Goal: Task Accomplishment & Management: Use online tool/utility

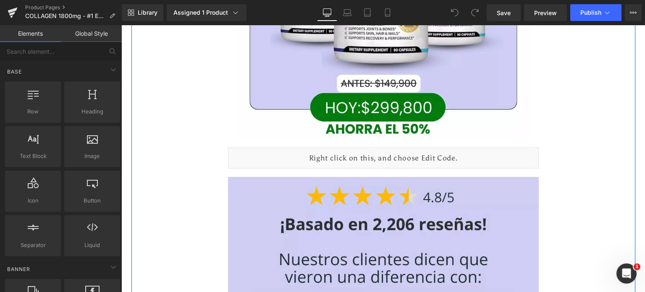
scroll to position [1117, 0]
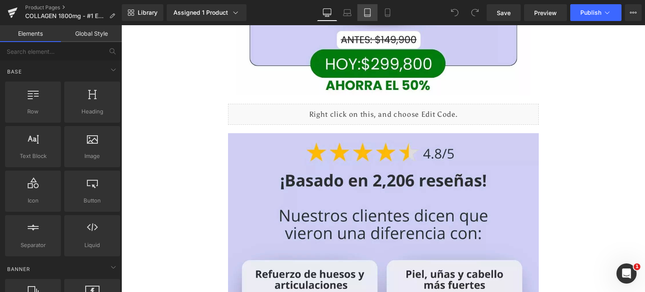
click at [371, 8] on icon at bounding box center [367, 12] width 8 height 8
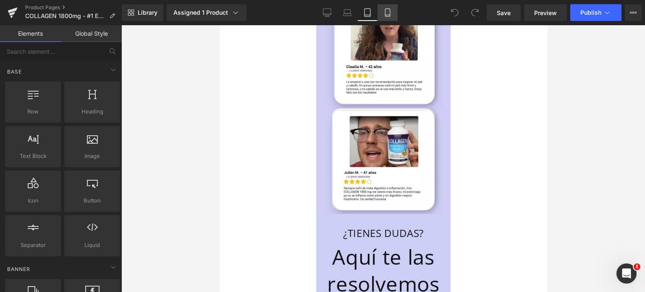
click at [387, 9] on icon at bounding box center [387, 13] width 5 height 8
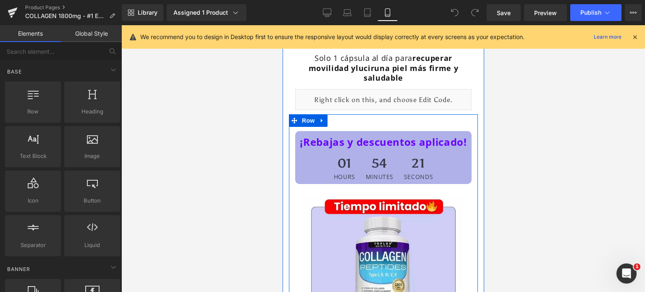
scroll to position [0, 0]
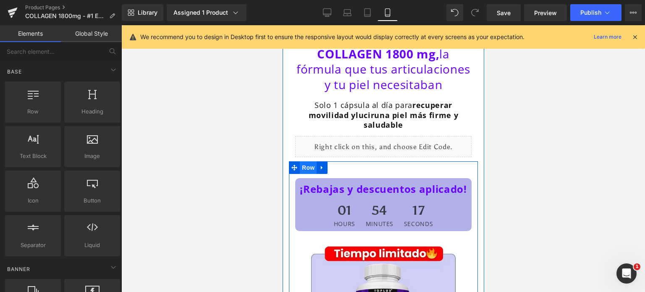
click at [313, 174] on span "Row" at bounding box center [307, 167] width 17 height 13
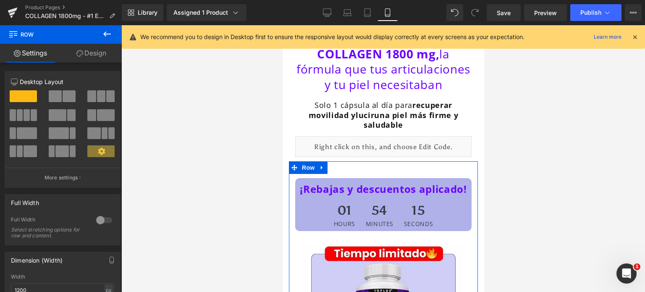
click at [102, 54] on link "Design" at bounding box center [91, 53] width 61 height 19
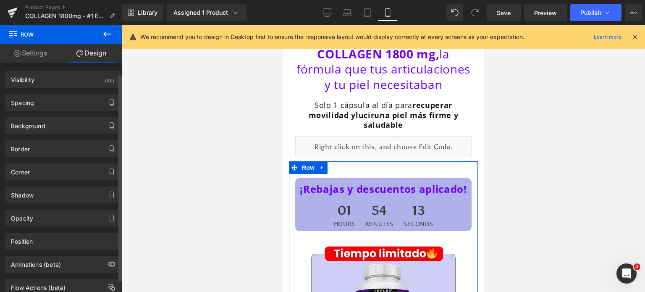
scroll to position [25, 0]
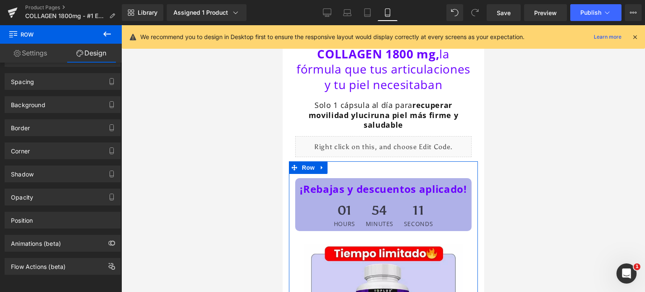
click at [39, 50] on link "Settings" at bounding box center [30, 53] width 61 height 19
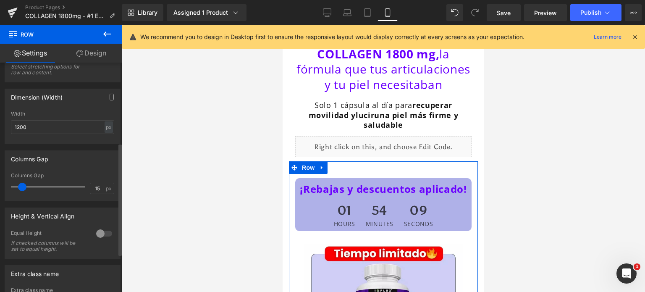
scroll to position [241, 0]
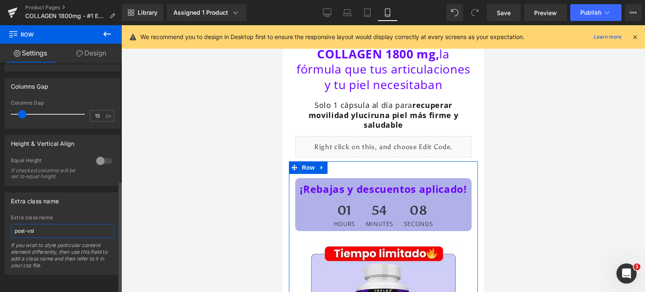
click at [54, 228] on input "post-vsl" at bounding box center [62, 231] width 103 height 14
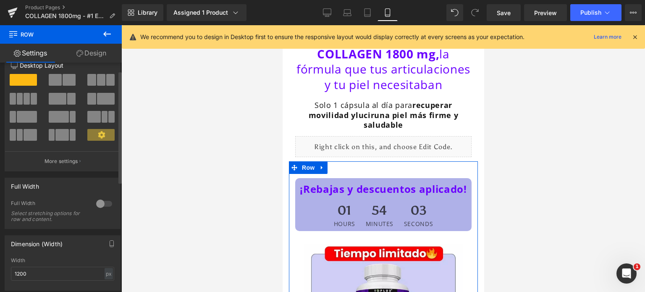
scroll to position [0, 0]
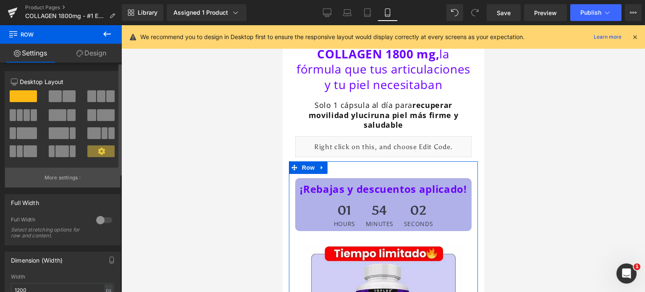
click at [66, 181] on p "More settings" at bounding box center [62, 178] width 34 height 8
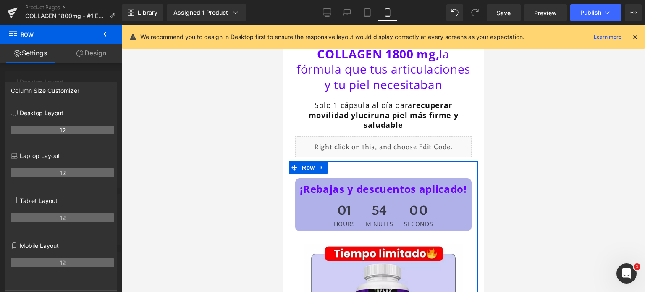
click at [88, 55] on link "Design" at bounding box center [91, 53] width 61 height 19
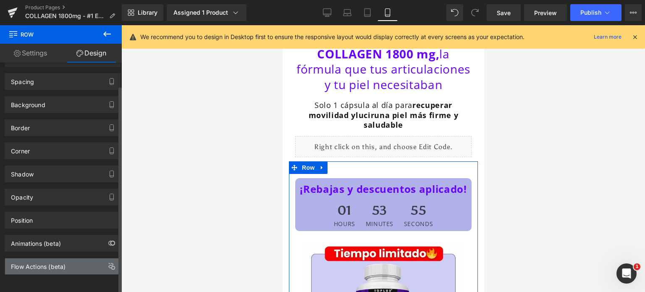
click at [58, 258] on div "Flow Actions (beta)" at bounding box center [38, 264] width 55 height 12
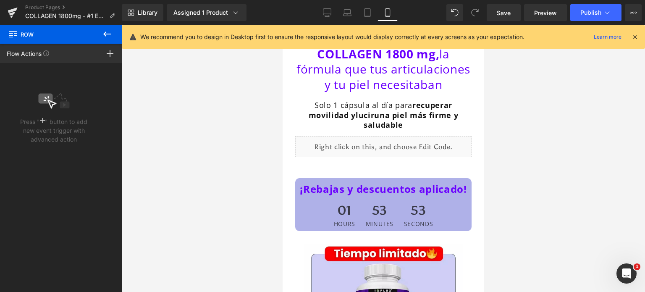
click at [109, 30] on icon at bounding box center [107, 34] width 10 height 10
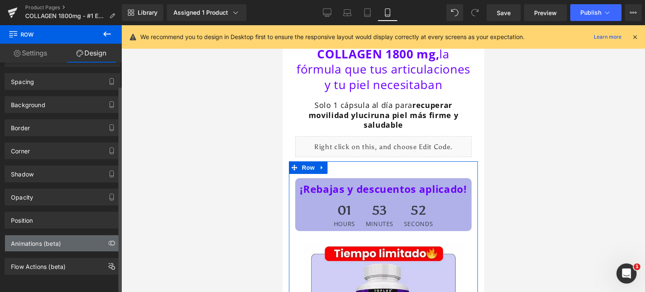
click at [55, 241] on div "Animations (beta)" at bounding box center [62, 243] width 115 height 16
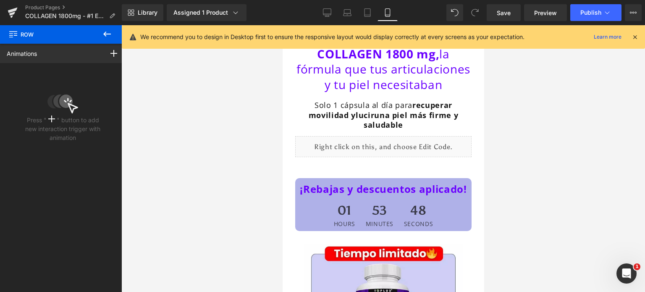
click at [108, 36] on icon at bounding box center [107, 34] width 10 height 10
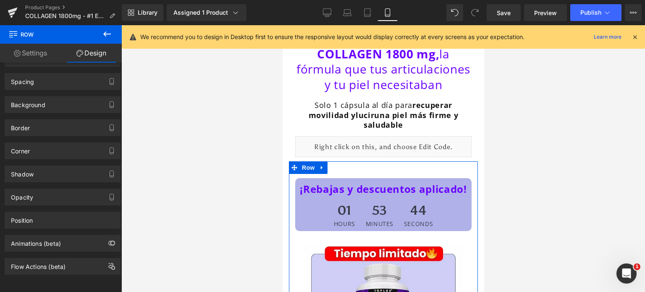
click at [29, 50] on link "Settings" at bounding box center [30, 53] width 61 height 19
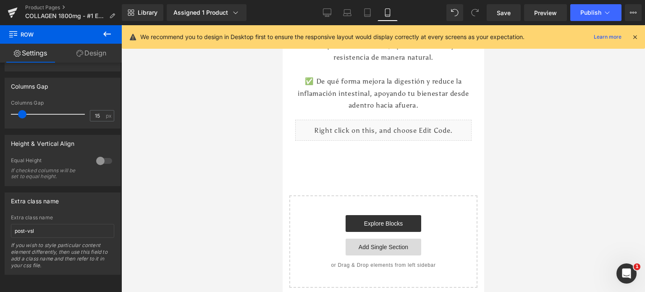
scroll to position [2083, 0]
click at [405, 132] on div "Liquid" at bounding box center [383, 130] width 176 height 21
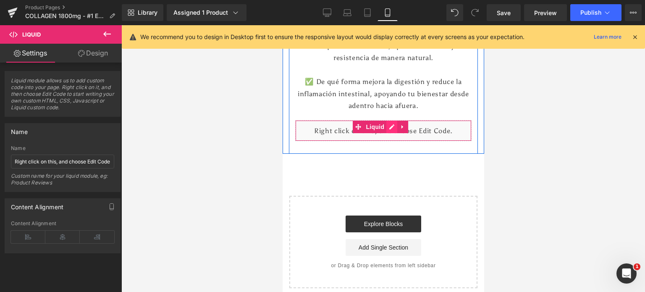
click at [395, 126] on div "Liquid" at bounding box center [383, 130] width 176 height 21
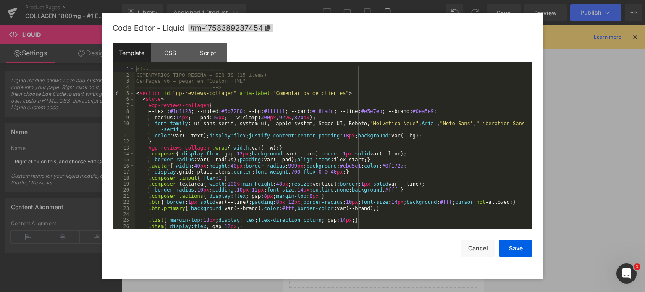
click at [180, 96] on div "<!-- ========================= COMENTARIOS TIPO RESEÑA – SIN JS (15 items) GemP…" at bounding box center [332, 154] width 394 height 176
click at [257, 99] on div "<!-- ========================= COMENTARIOS TIPO RESEÑA – SIN JS (15 items) GemP…" at bounding box center [332, 154] width 394 height 176
click at [233, 105] on div "<!-- ========================= COMENTARIOS TIPO RESEÑA – SIN JS (15 items) GemP…" at bounding box center [332, 154] width 394 height 176
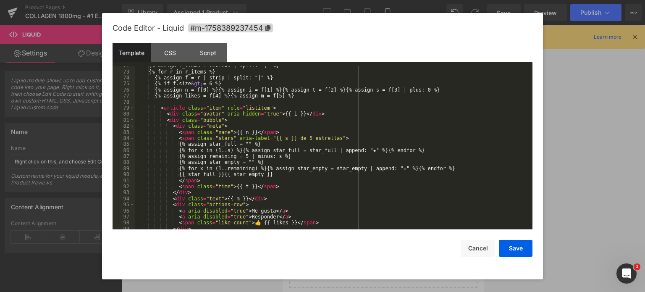
scroll to position [496, 0]
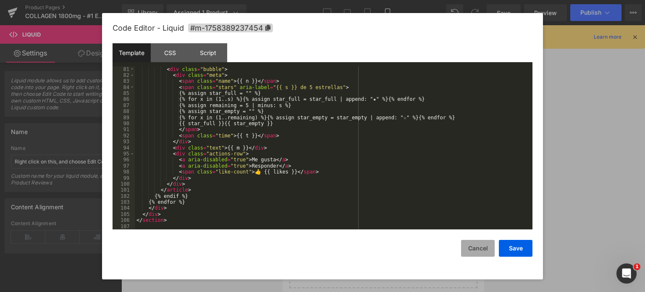
click at [485, 249] on button "Cancel" at bounding box center [478, 248] width 34 height 17
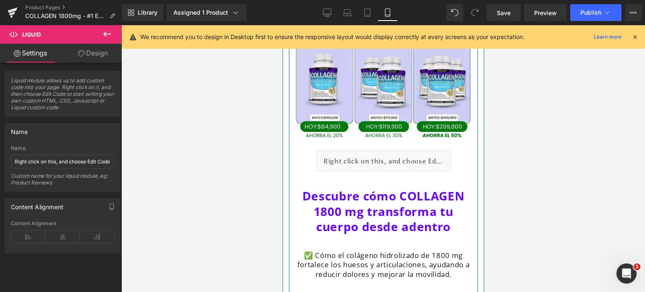
scroll to position [1770, 0]
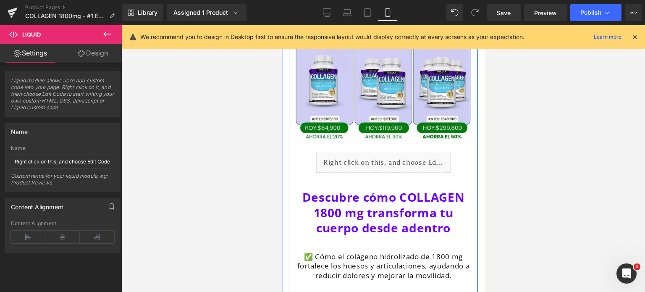
click at [404, 164] on div "Liquid" at bounding box center [383, 162] width 134 height 21
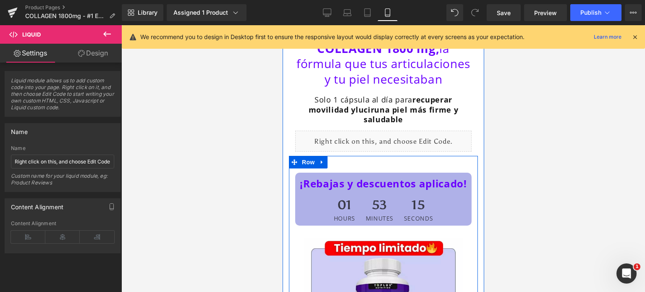
scroll to position [0, 0]
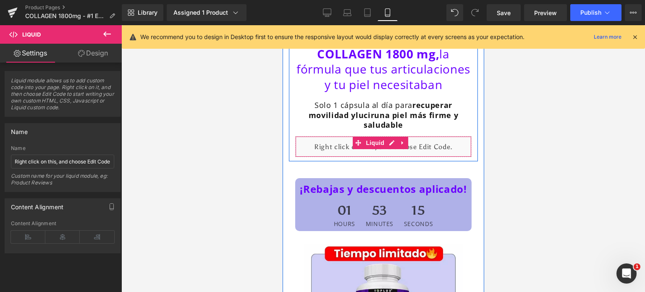
click at [398, 157] on div "Liquid" at bounding box center [383, 146] width 176 height 21
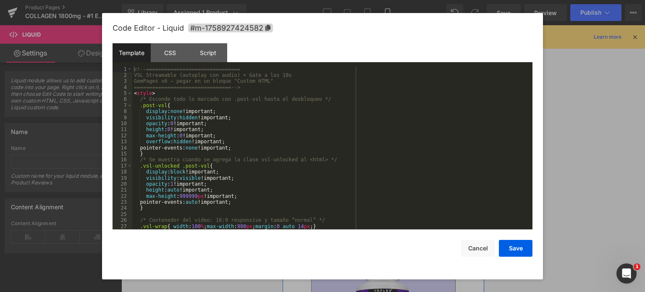
click at [387, 149] on link at bounding box center [391, 142] width 11 height 13
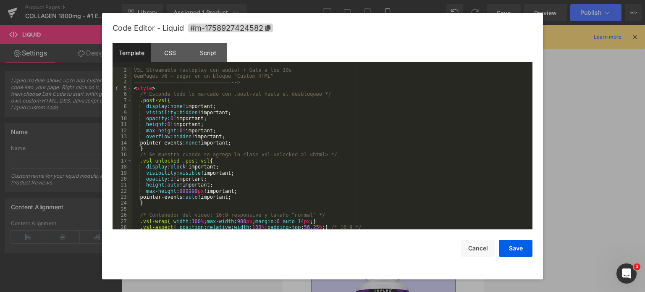
scroll to position [5, 0]
click at [468, 241] on button "Cancel" at bounding box center [478, 248] width 34 height 17
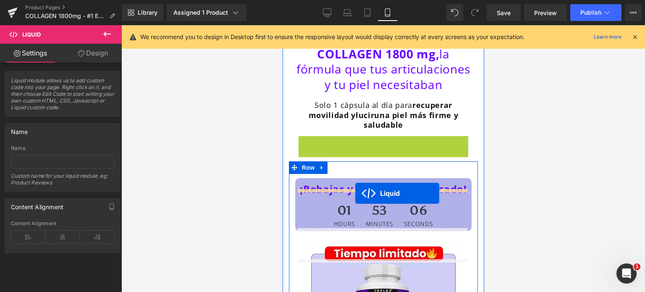
drag, startPoint x: 384, startPoint y: 161, endPoint x: 355, endPoint y: 193, distance: 43.7
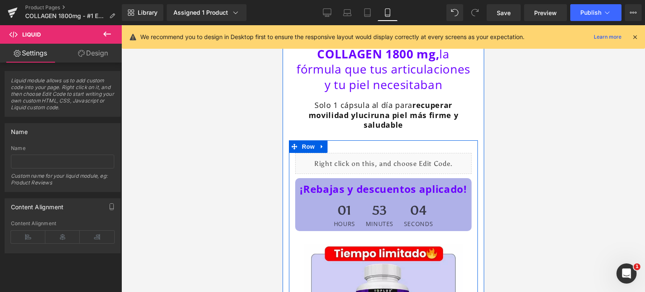
click at [392, 173] on div "Liquid" at bounding box center [383, 163] width 176 height 21
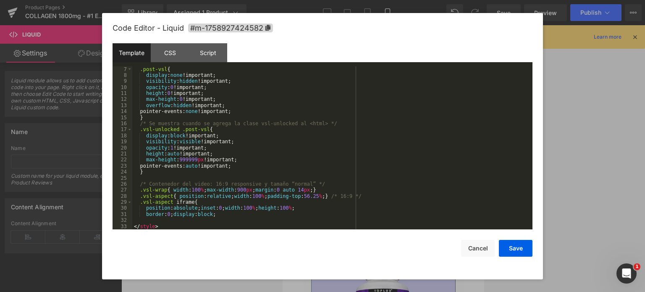
scroll to position [36, 0]
click at [168, 129] on div ".post-vsl { display : none !important; visibility : hidden !important; opacity …" at bounding box center [330, 154] width 397 height 176
click at [483, 248] on button "Cancel" at bounding box center [478, 248] width 34 height 17
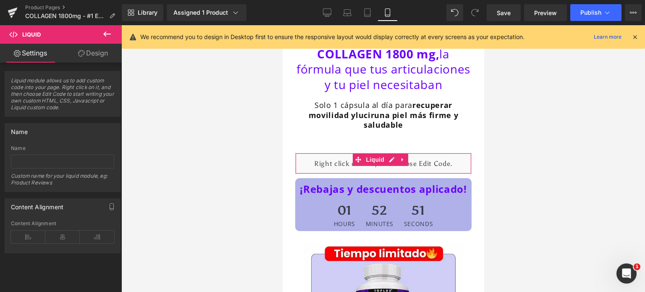
click at [81, 49] on link "Design" at bounding box center [93, 53] width 61 height 19
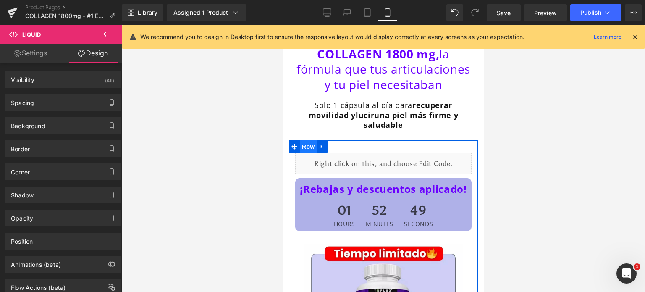
click at [299, 153] on span "Row" at bounding box center [307, 146] width 17 height 13
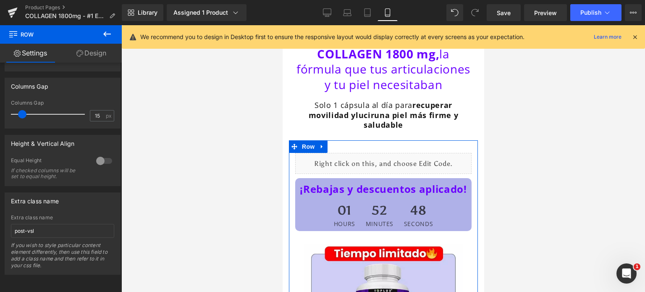
scroll to position [241, 0]
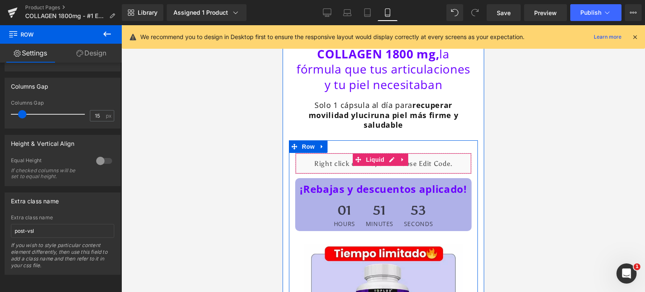
click at [375, 166] on span "Liquid" at bounding box center [374, 159] width 23 height 13
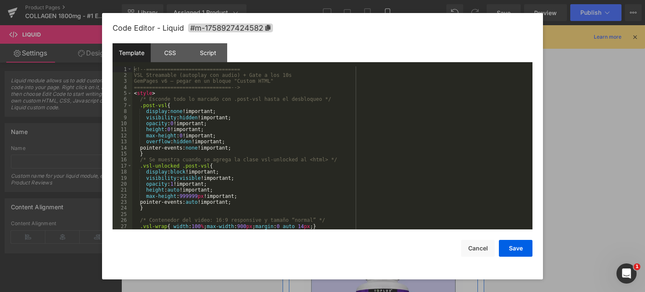
click at [392, 162] on icon at bounding box center [391, 159] width 5 height 5
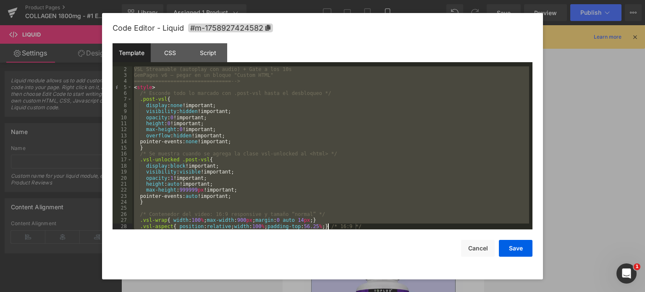
scroll to position [36, 0]
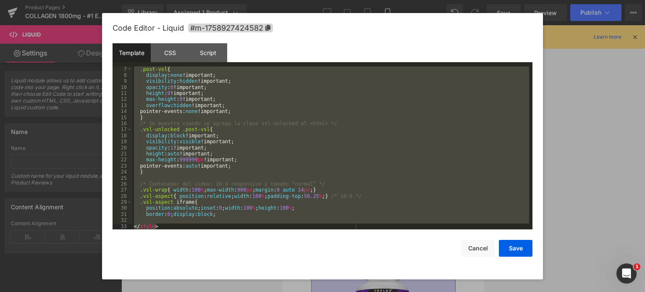
drag, startPoint x: 134, startPoint y: 70, endPoint x: 336, endPoint y: 268, distance: 283.3
click at [336, 268] on div "Code Editor - Liquid #m-1758927424582 Template CSS Script Data 7 8 9 10 11 12 1…" at bounding box center [323, 146] width 420 height 266
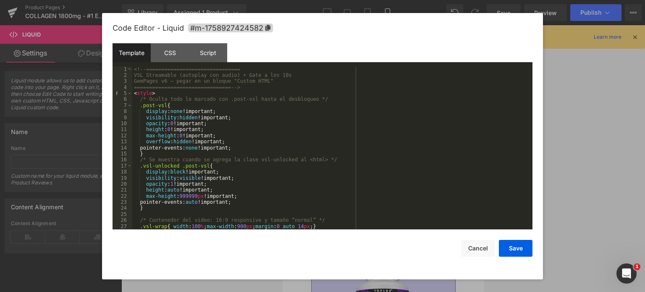
scroll to position [0, 0]
click at [228, 107] on div "<!-- =============================== VSL Streamable (autoplay con audio) + Gate…" at bounding box center [330, 154] width 397 height 176
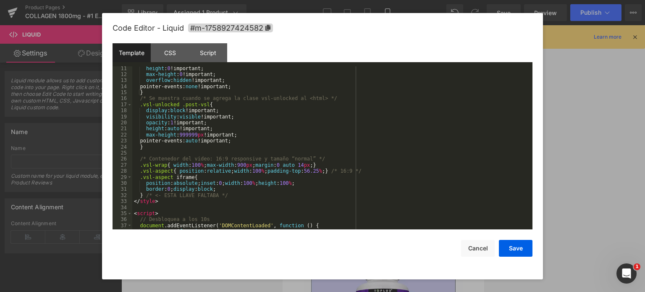
scroll to position [97, 0]
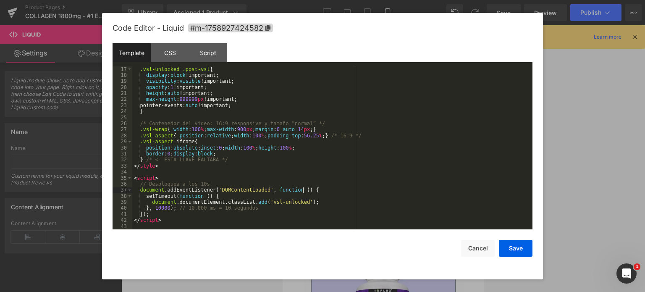
click at [337, 188] on div ".vsl-unlocked .post-vsl { display : block !important; visibility : visible !imp…" at bounding box center [330, 154] width 397 height 176
click at [323, 201] on div ".vsl-unlocked .post-vsl { display : block !important; visibility : visible !imp…" at bounding box center [330, 154] width 397 height 176
click at [320, 220] on div ".vsl-unlocked .post-vsl { display : block !important; visibility : visible !imp…" at bounding box center [330, 154] width 397 height 176
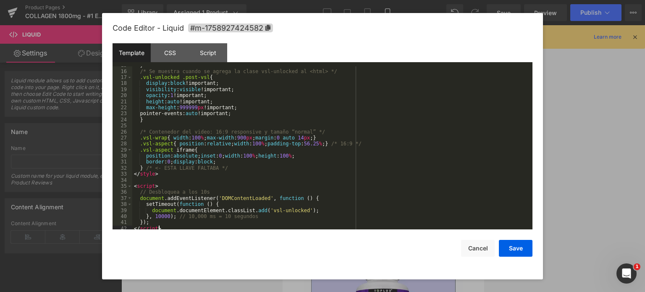
scroll to position [88, 0]
click at [507, 245] on button "Save" at bounding box center [516, 248] width 34 height 17
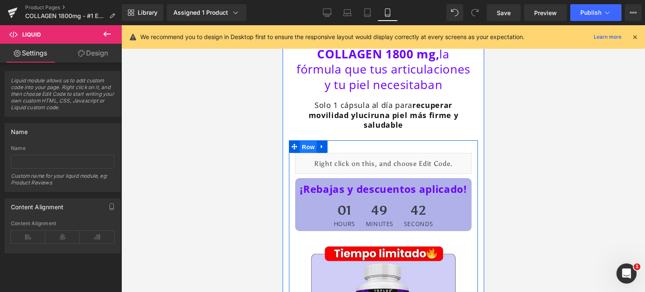
click at [313, 153] on span "Row" at bounding box center [307, 147] width 17 height 13
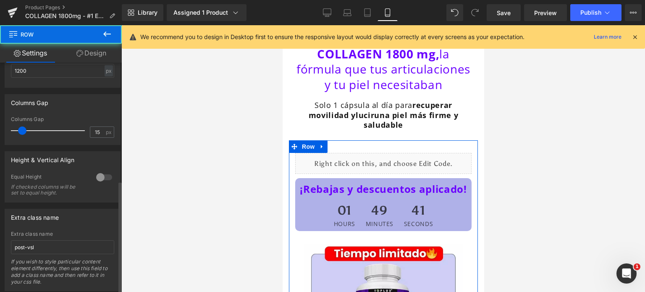
scroll to position [241, 0]
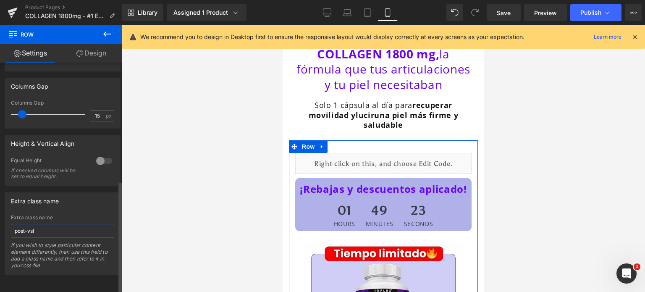
click at [51, 228] on input "post-vsl" at bounding box center [62, 231] width 103 height 14
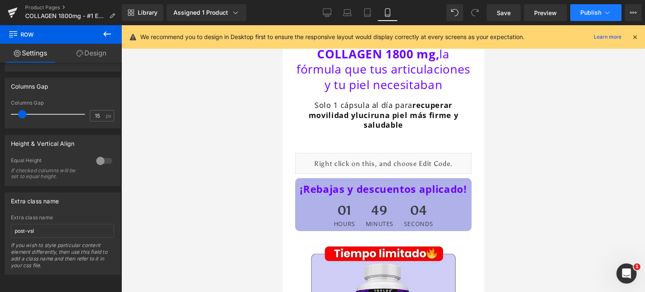
click at [580, 11] on span "Publish" at bounding box center [590, 12] width 21 height 7
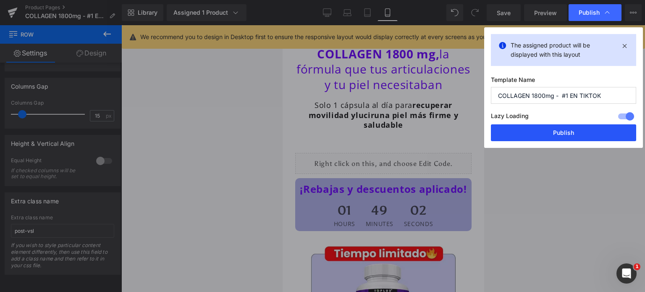
click at [549, 128] on button "Publish" at bounding box center [563, 132] width 145 height 17
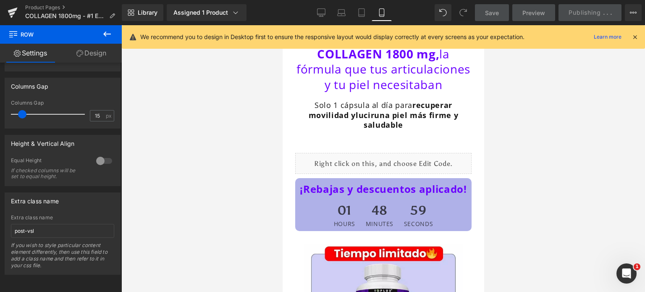
click at [633, 37] on icon at bounding box center [635, 37] width 8 height 8
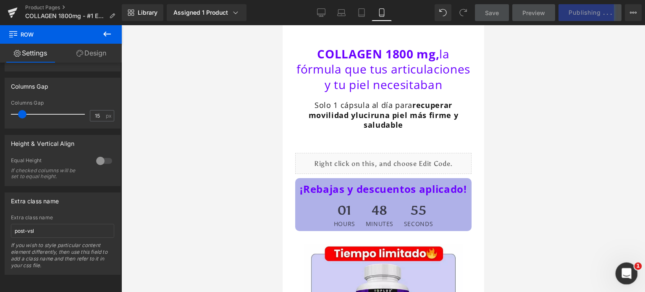
click at [616, 267] on body "Row You are previewing how the will restyle your page. You can not edit Element…" at bounding box center [322, 146] width 645 height 292
click at [619, 268] on div "Abrir Intercom Messenger" at bounding box center [625, 272] width 28 height 28
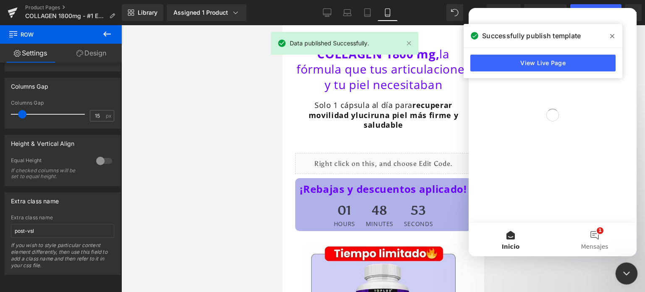
scroll to position [0, 0]
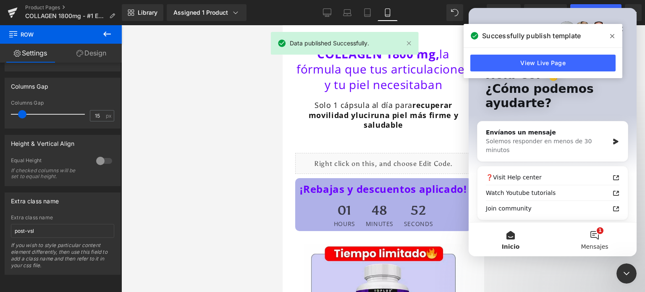
click at [589, 233] on button "1 Mensajes" at bounding box center [595, 240] width 84 height 34
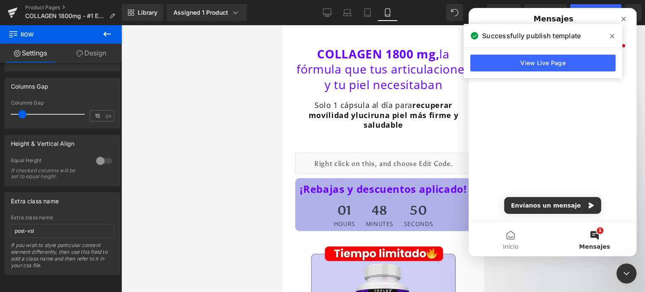
click at [613, 33] on icon at bounding box center [612, 36] width 4 height 7
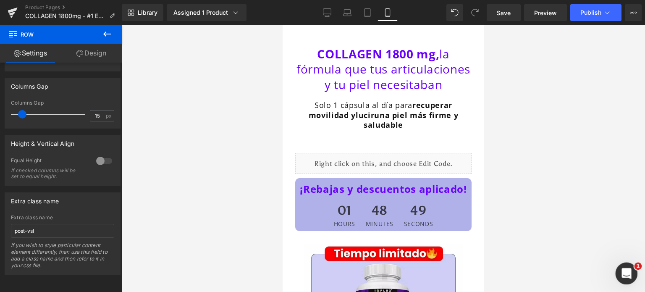
click at [619, 274] on icon "Abrir Intercom Messenger" at bounding box center [626, 272] width 14 height 14
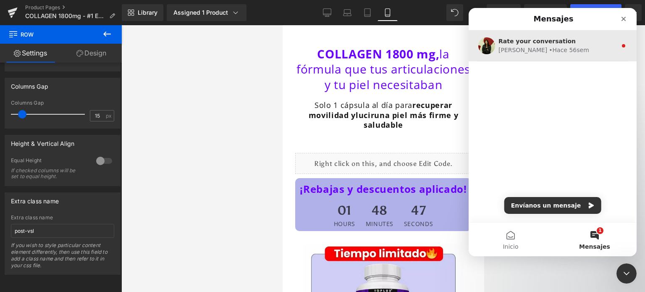
click at [569, 47] on div "Julia • Hace 56sem" at bounding box center [557, 50] width 118 height 9
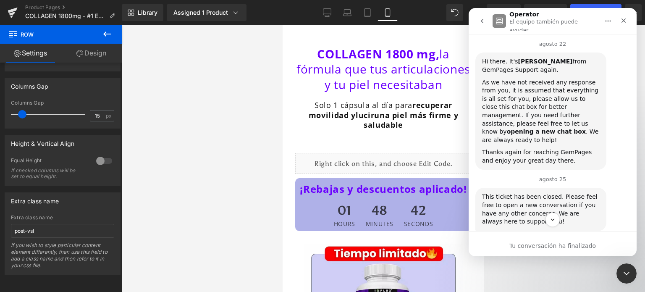
scroll to position [539, 0]
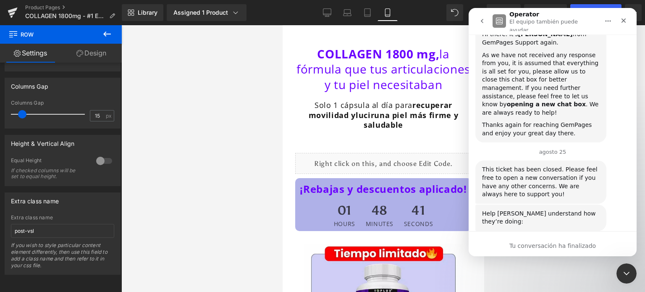
click at [450, 164] on div at bounding box center [322, 133] width 645 height 267
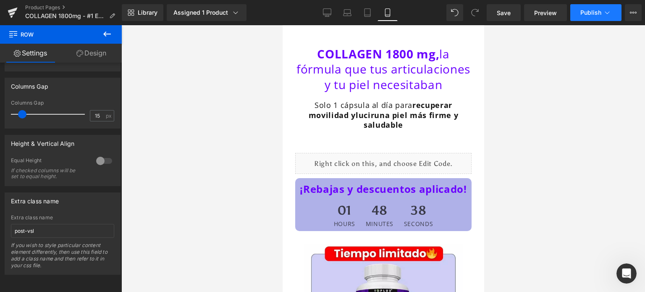
click at [608, 10] on icon at bounding box center [607, 12] width 8 height 8
click at [59, 8] on link "Product Pages" at bounding box center [73, 7] width 97 height 7
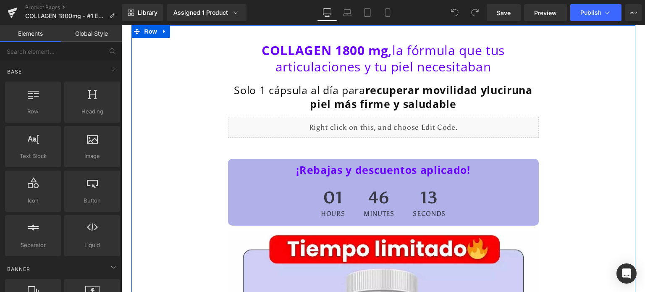
click at [380, 122] on div "Liquid" at bounding box center [383, 127] width 311 height 21
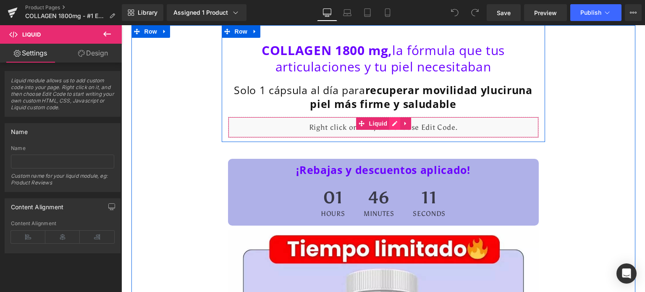
click at [393, 123] on div "Liquid" at bounding box center [383, 127] width 311 height 21
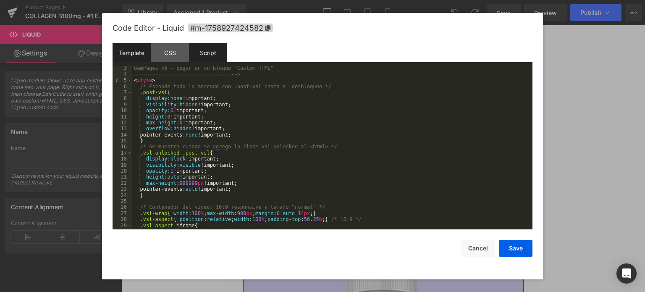
scroll to position [13, 0]
click at [212, 59] on div "Script" at bounding box center [208, 52] width 38 height 19
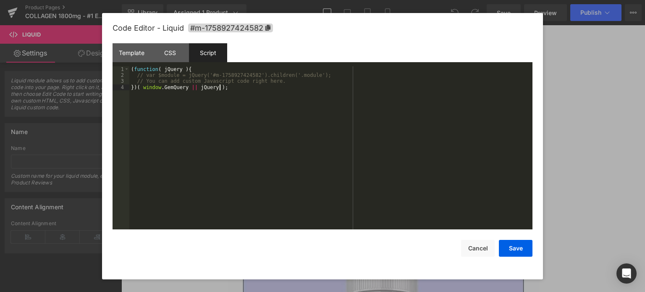
click at [248, 90] on div "( function ( jQuery ) { // var $module = jQuery('#m-1758927424582').children('.…" at bounding box center [330, 154] width 403 height 176
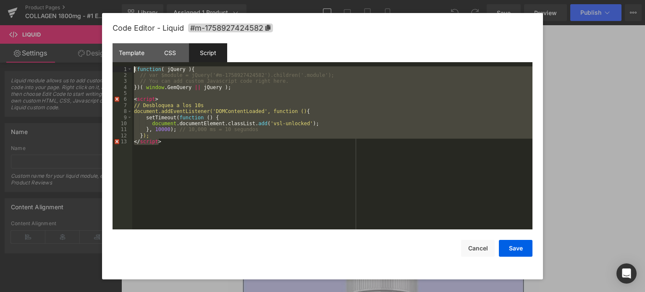
drag, startPoint x: 178, startPoint y: 139, endPoint x: 124, endPoint y: 73, distance: 84.7
click at [124, 73] on pre "1 2 3 4 5 6 7 8 9 10 11 12 13 ( function ( jQuery ) { // var $module = jQuery('…" at bounding box center [323, 147] width 420 height 163
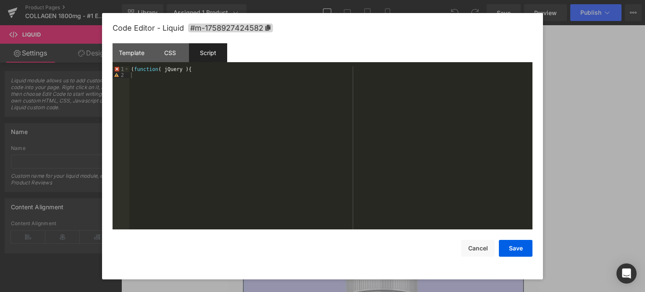
click at [209, 63] on div "Template CSS Script Data" at bounding box center [323, 54] width 420 height 23
click at [209, 64] on div "Template CSS Script Data" at bounding box center [323, 54] width 420 height 23
drag, startPoint x: 202, startPoint y: 69, endPoint x: 118, endPoint y: 86, distance: 84.8
click at [118, 86] on pre "1 2 ( function ( jQuery ) { XXXXXXXXXXXXXXXXXXXXXXXXXXXXXXXXXXXXXXXXXXXXXXXXXX …" at bounding box center [323, 147] width 420 height 163
click at [132, 58] on div "Template" at bounding box center [132, 52] width 38 height 19
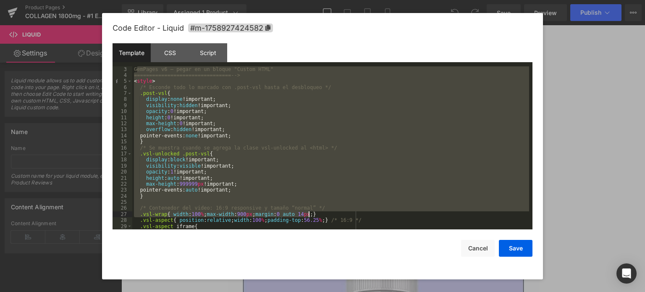
scroll to position [36, 0]
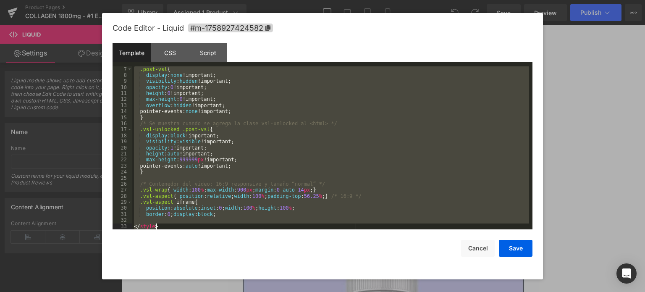
drag, startPoint x: 136, startPoint y: 70, endPoint x: 333, endPoint y: 257, distance: 271.8
click at [333, 257] on div "Code Editor - Liquid #m-1758927424582 Template CSS Script Data 7 8 9 10 11 12 1…" at bounding box center [323, 146] width 420 height 266
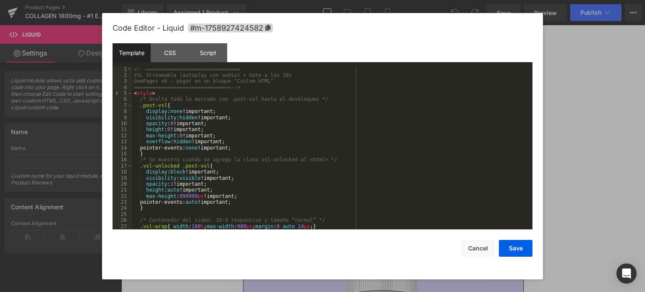
scroll to position [0, 0]
click at [524, 244] on button "Save" at bounding box center [516, 248] width 34 height 17
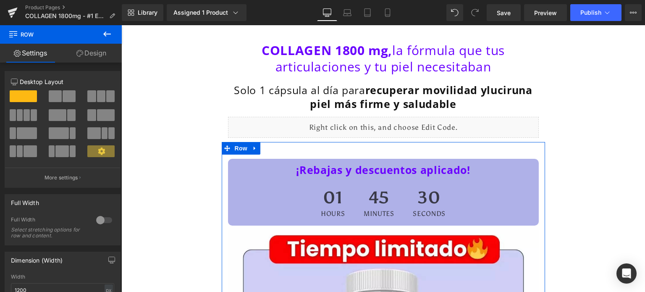
click at [80, 53] on icon at bounding box center [79, 53] width 7 height 7
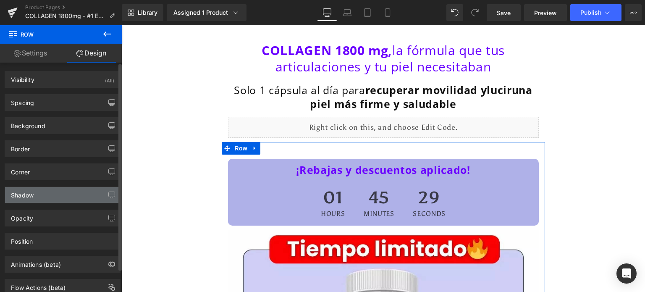
scroll to position [25, 0]
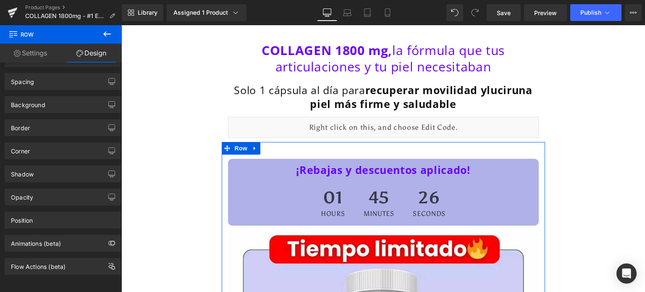
click at [29, 61] on link "Settings" at bounding box center [30, 53] width 61 height 19
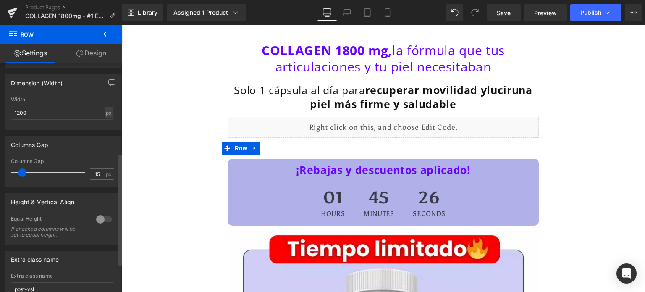
scroll to position [241, 0]
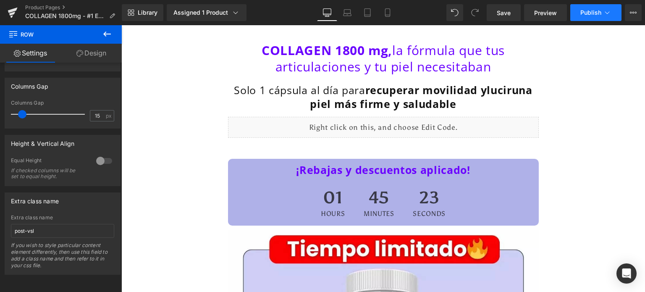
click at [580, 18] on button "Publish" at bounding box center [595, 12] width 51 height 17
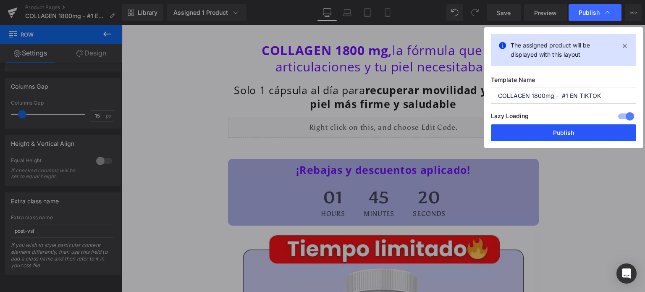
click at [550, 129] on button "Publish" at bounding box center [563, 132] width 145 height 17
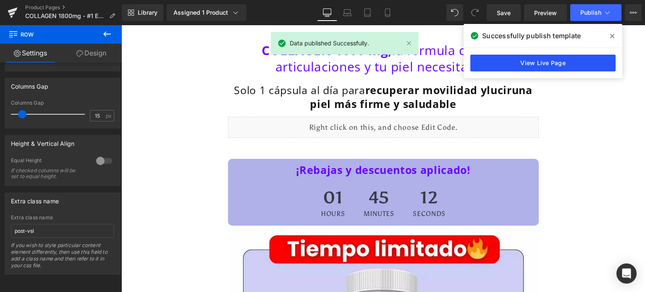
click at [534, 68] on link "View Live Page" at bounding box center [542, 63] width 145 height 17
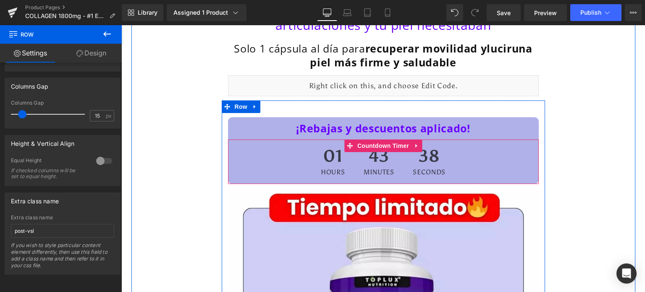
scroll to position [40, 0]
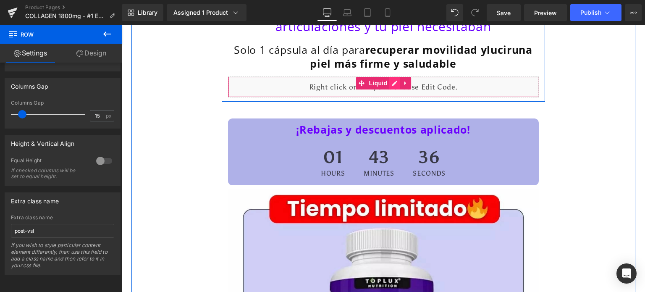
click at [393, 81] on div "Liquid" at bounding box center [383, 86] width 311 height 21
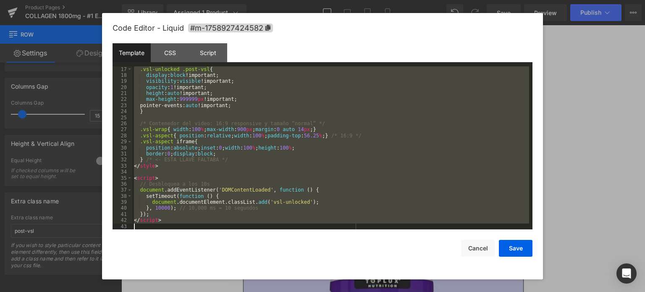
scroll to position [97, 0]
drag, startPoint x: 133, startPoint y: 68, endPoint x: 335, endPoint y: 285, distance: 296.2
click at [335, 285] on body "You are previewing how the will restyle your page. You can not edit Elements in…" at bounding box center [322, 146] width 645 height 292
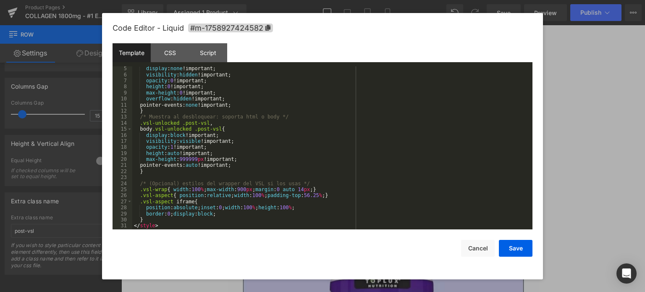
scroll to position [0, 0]
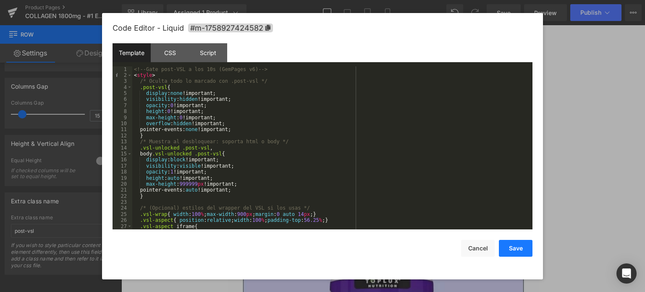
click at [515, 246] on button "Save" at bounding box center [516, 248] width 34 height 17
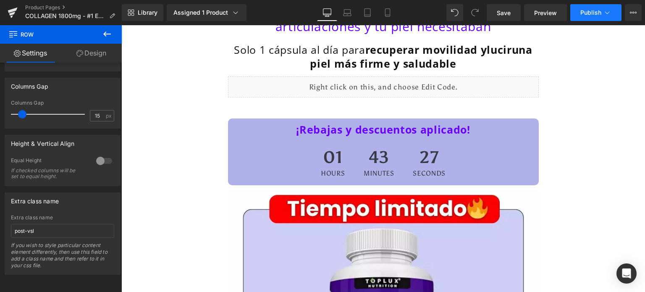
click at [595, 18] on button "Publish" at bounding box center [595, 12] width 51 height 17
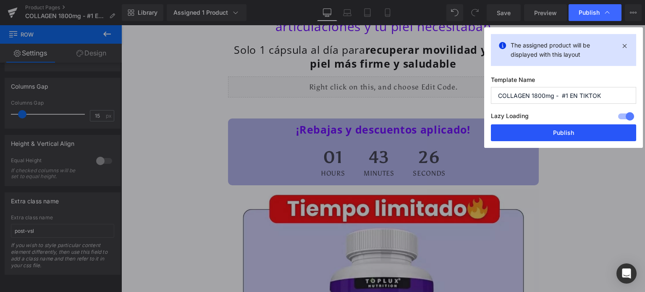
click at [545, 133] on button "Publish" at bounding box center [563, 132] width 145 height 17
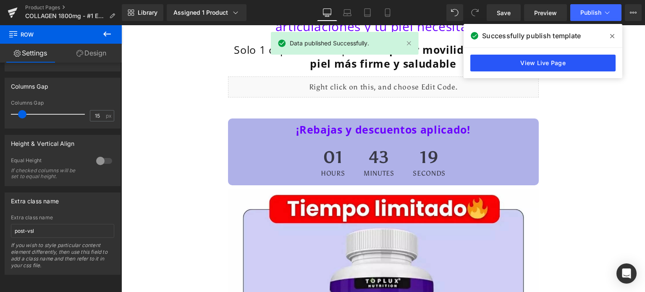
click at [525, 57] on link "View Live Page" at bounding box center [542, 63] width 145 height 17
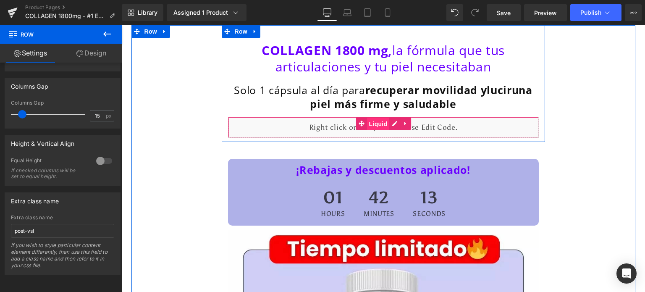
click at [367, 129] on span "Liquid" at bounding box center [378, 124] width 23 height 13
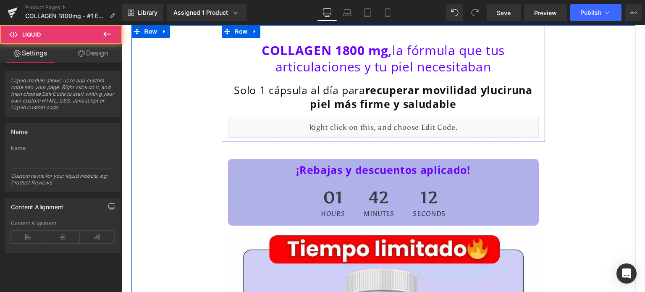
click at [388, 123] on div "Liquid" at bounding box center [383, 127] width 311 height 21
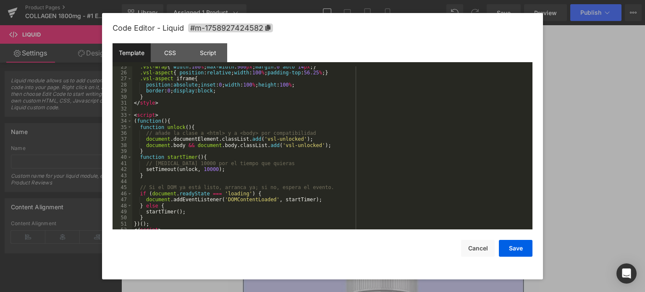
scroll to position [155, 0]
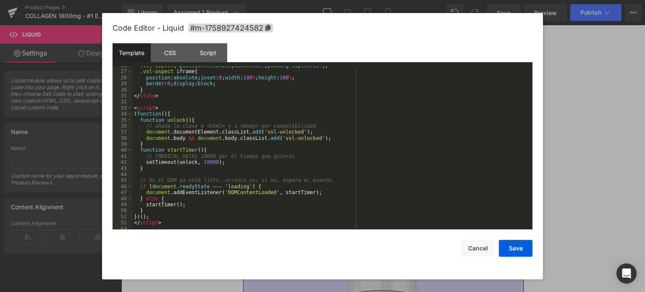
click at [205, 160] on div ".vsl-aspect { position : relative ; width : 100 % ; padding-top : 56.25 % ; } .…" at bounding box center [330, 151] width 397 height 176
click at [522, 248] on button "Save" at bounding box center [516, 248] width 34 height 17
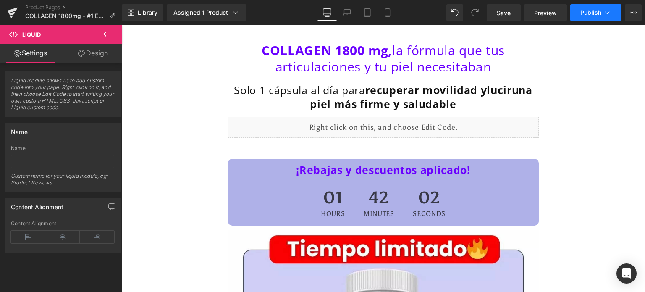
click at [589, 13] on span "Publish" at bounding box center [590, 12] width 21 height 7
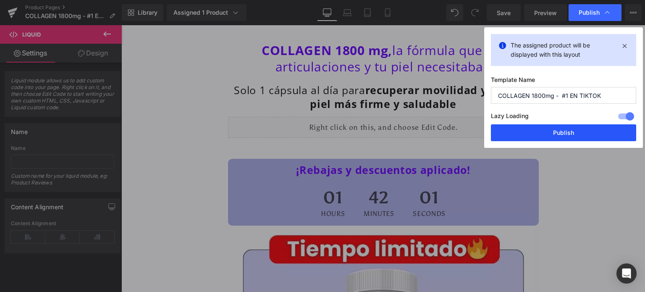
click at [559, 132] on button "Publish" at bounding box center [563, 132] width 145 height 17
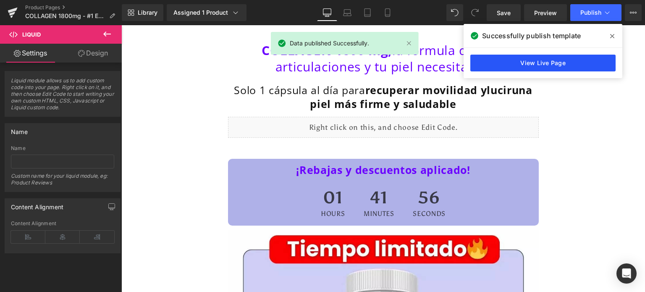
click at [567, 63] on link "View Live Page" at bounding box center [542, 63] width 145 height 17
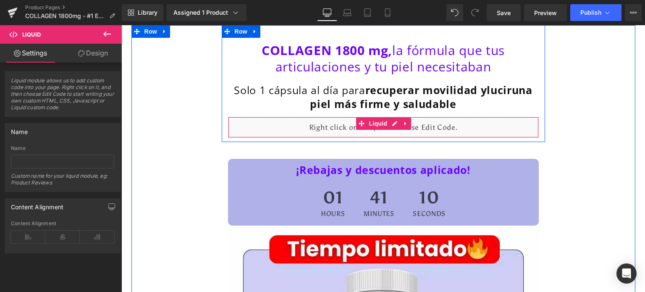
click at [356, 129] on span at bounding box center [361, 123] width 11 height 13
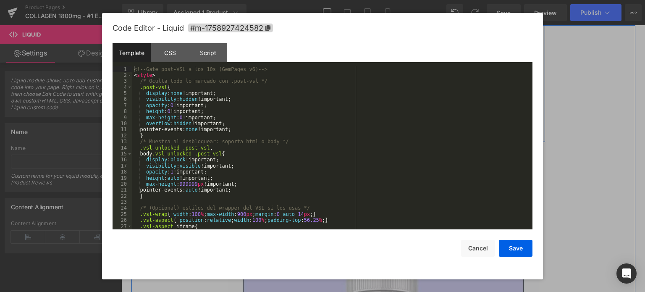
click at [390, 124] on icon at bounding box center [392, 123] width 5 height 5
drag, startPoint x: 166, startPoint y: 63, endPoint x: 171, endPoint y: 54, distance: 10.9
click at [171, 54] on div "Template CSS Script Data" at bounding box center [323, 54] width 420 height 23
click at [171, 54] on div "CSS" at bounding box center [170, 52] width 38 height 19
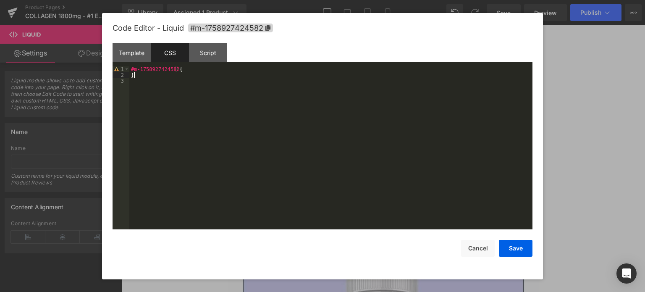
click at [212, 75] on div "#m-1758927424582 { }" at bounding box center [330, 154] width 403 height 176
click at [136, 72] on div "html .vsl-unlocked body .post-vsl { display : block !important; }" at bounding box center [330, 154] width 403 height 176
click at [260, 68] on div ".vsl-unlocked body .post-vsl { display : block !important; }" at bounding box center [330, 154] width 403 height 176
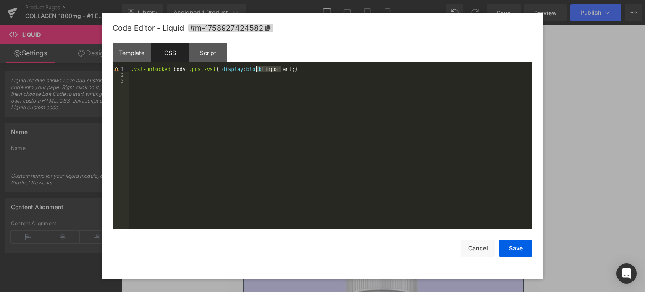
click at [260, 68] on div ".vsl-unlocked body .post-vsl { display : block !important; }" at bounding box center [330, 154] width 403 height 176
click at [525, 251] on button "Save" at bounding box center [516, 248] width 34 height 17
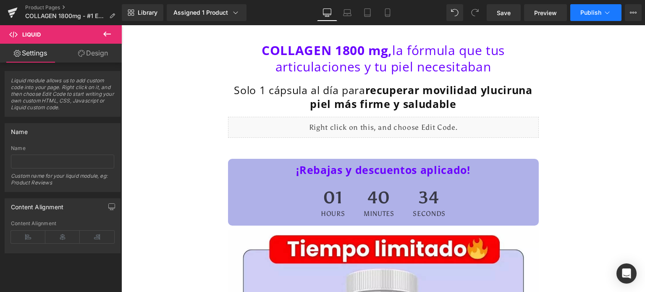
click at [584, 13] on span "Publish" at bounding box center [590, 12] width 21 height 7
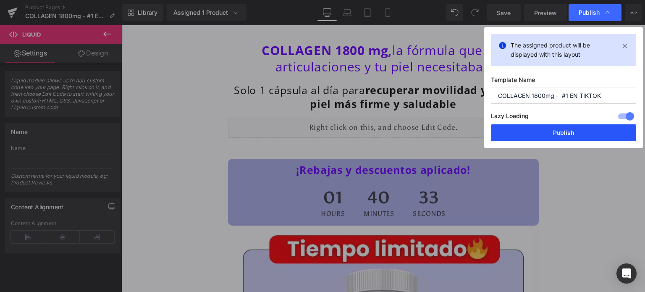
click at [567, 136] on button "Publish" at bounding box center [563, 132] width 145 height 17
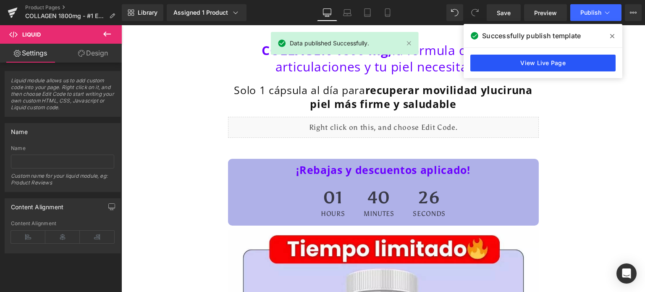
click at [535, 55] on link "View Live Page" at bounding box center [542, 63] width 145 height 17
